Goal: Information Seeking & Learning: Learn about a topic

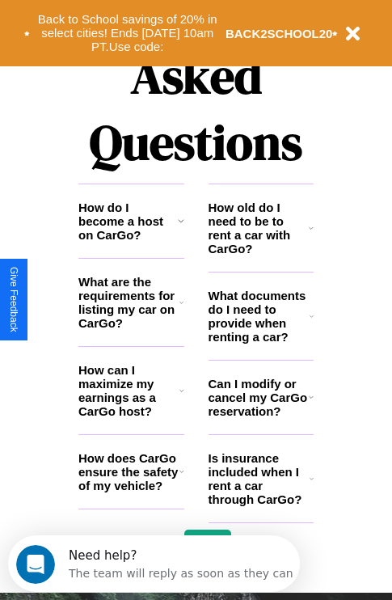
scroll to position [1960, 0]
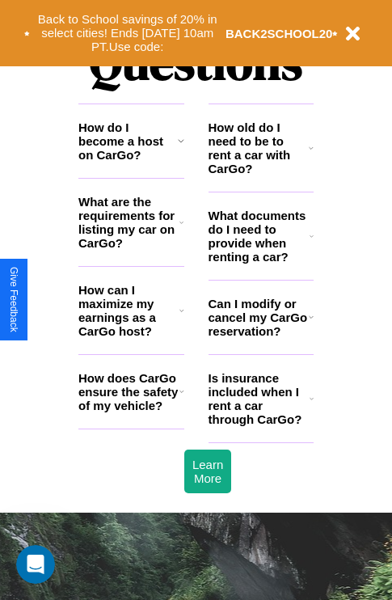
click at [131, 413] on h3 "How does CarGo ensure the safety of my vehicle?" at bounding box center [128, 391] width 101 height 41
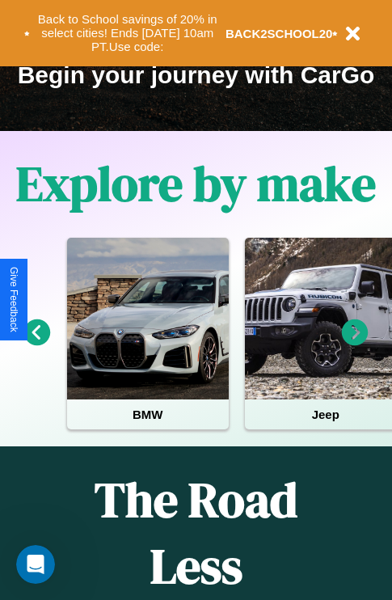
scroll to position [249, 0]
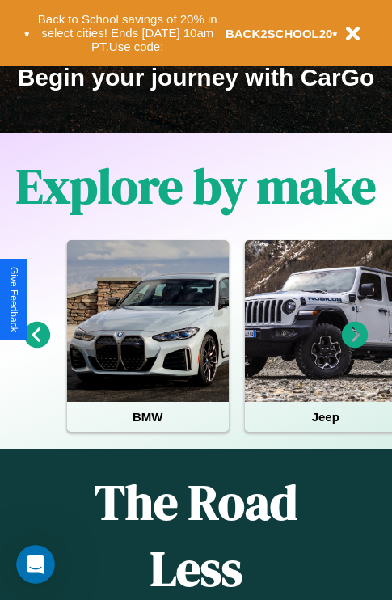
click at [355, 346] on icon at bounding box center [355, 335] width 27 height 27
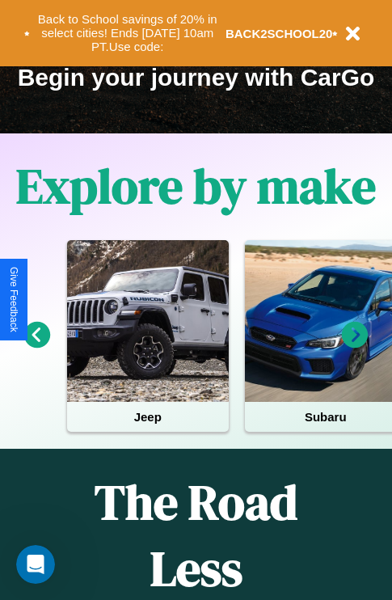
click at [355, 346] on icon at bounding box center [355, 335] width 27 height 27
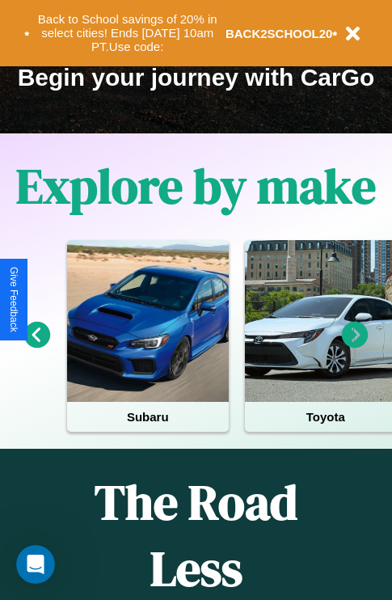
click at [355, 346] on icon at bounding box center [355, 335] width 27 height 27
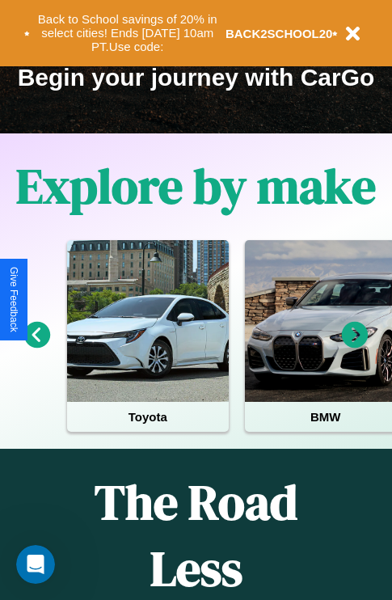
click at [355, 346] on icon at bounding box center [355, 335] width 27 height 27
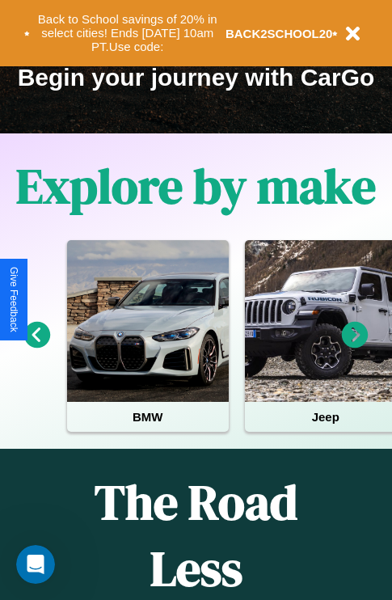
click at [355, 346] on icon at bounding box center [355, 335] width 27 height 27
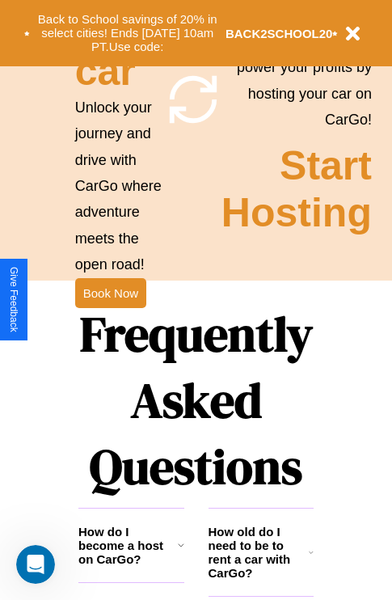
scroll to position [1575, 0]
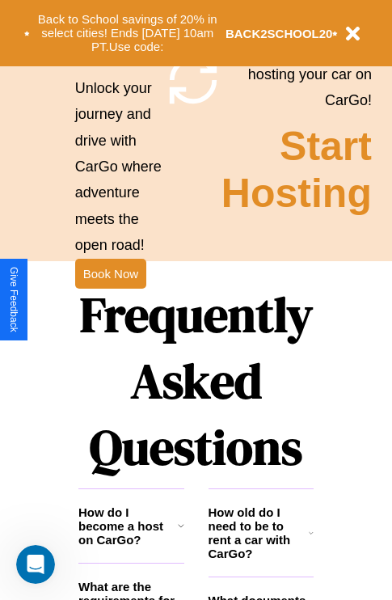
click at [110, 300] on h1 "Frequently Asked Questions" at bounding box center [195, 380] width 235 height 215
